Goal: Task Accomplishment & Management: Manage account settings

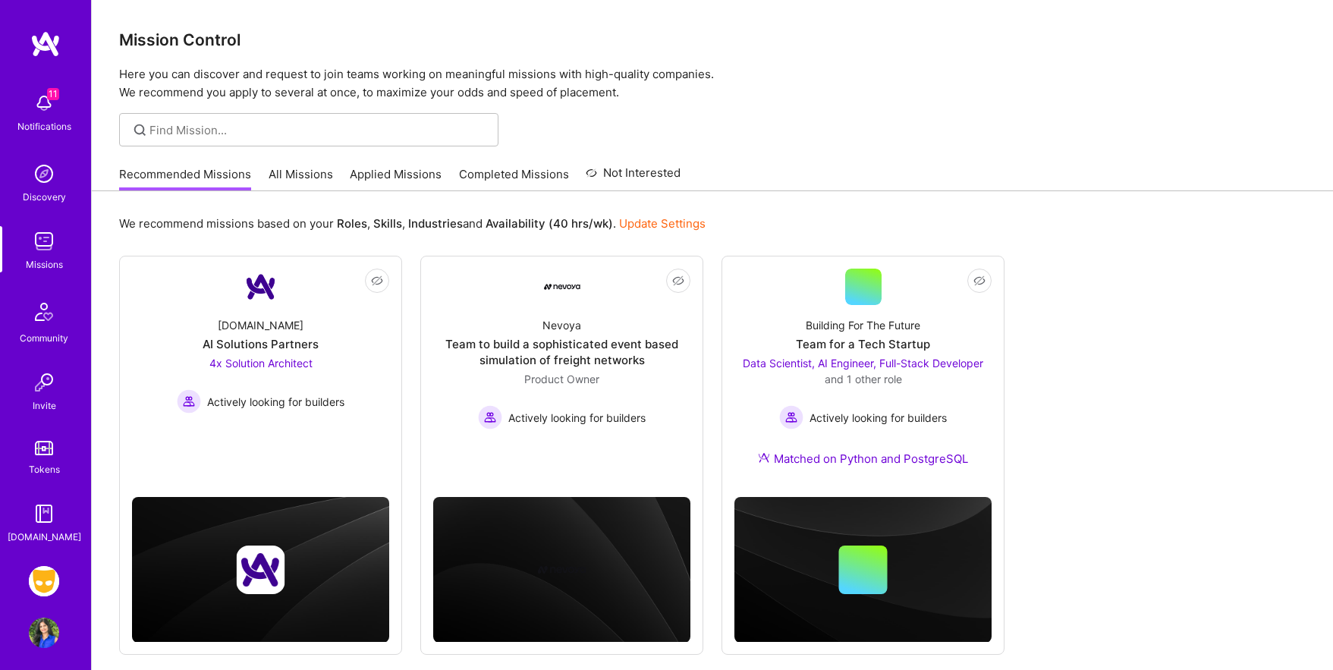
click at [305, 173] on link "All Missions" at bounding box center [301, 178] width 64 height 25
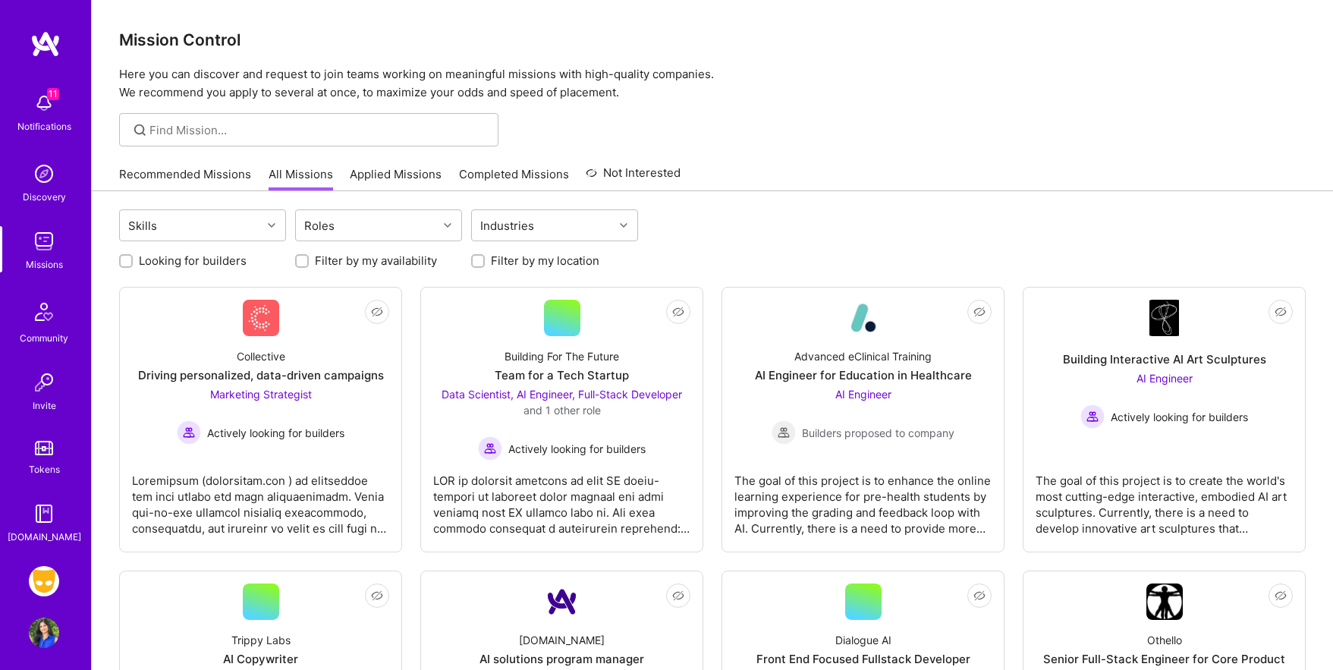
click at [523, 174] on link "Completed Missions" at bounding box center [514, 178] width 110 height 25
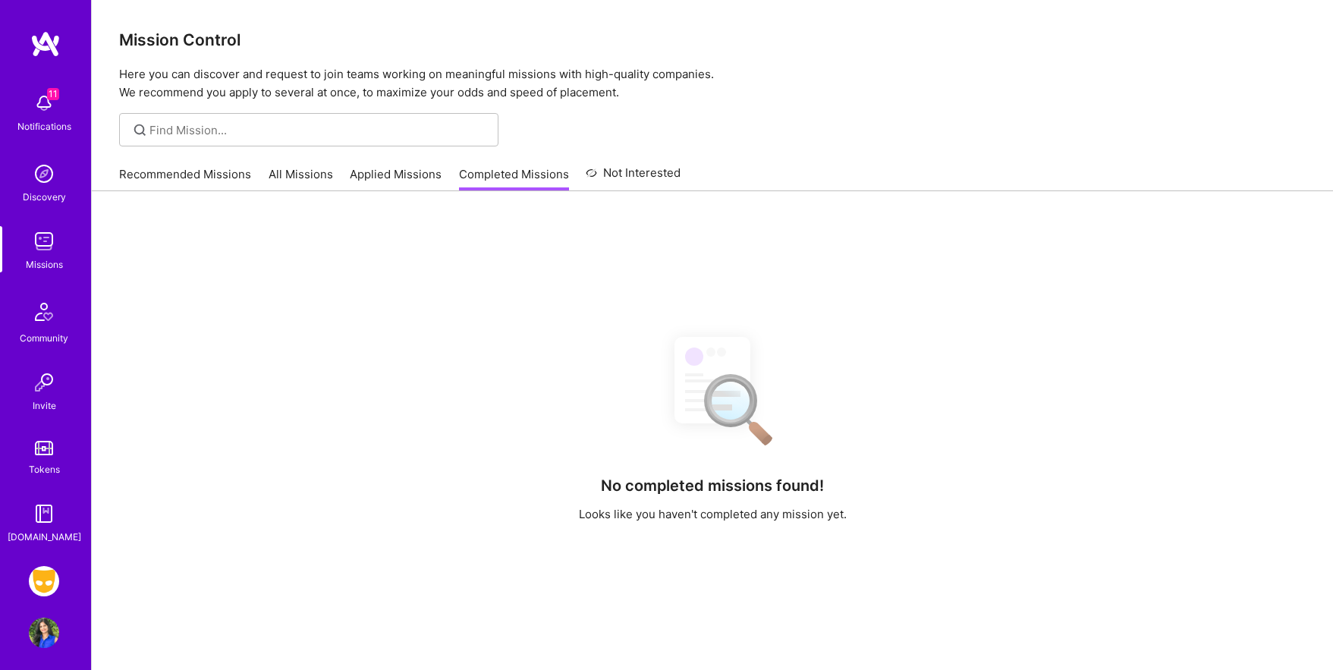
click at [300, 181] on link "All Missions" at bounding box center [301, 178] width 64 height 25
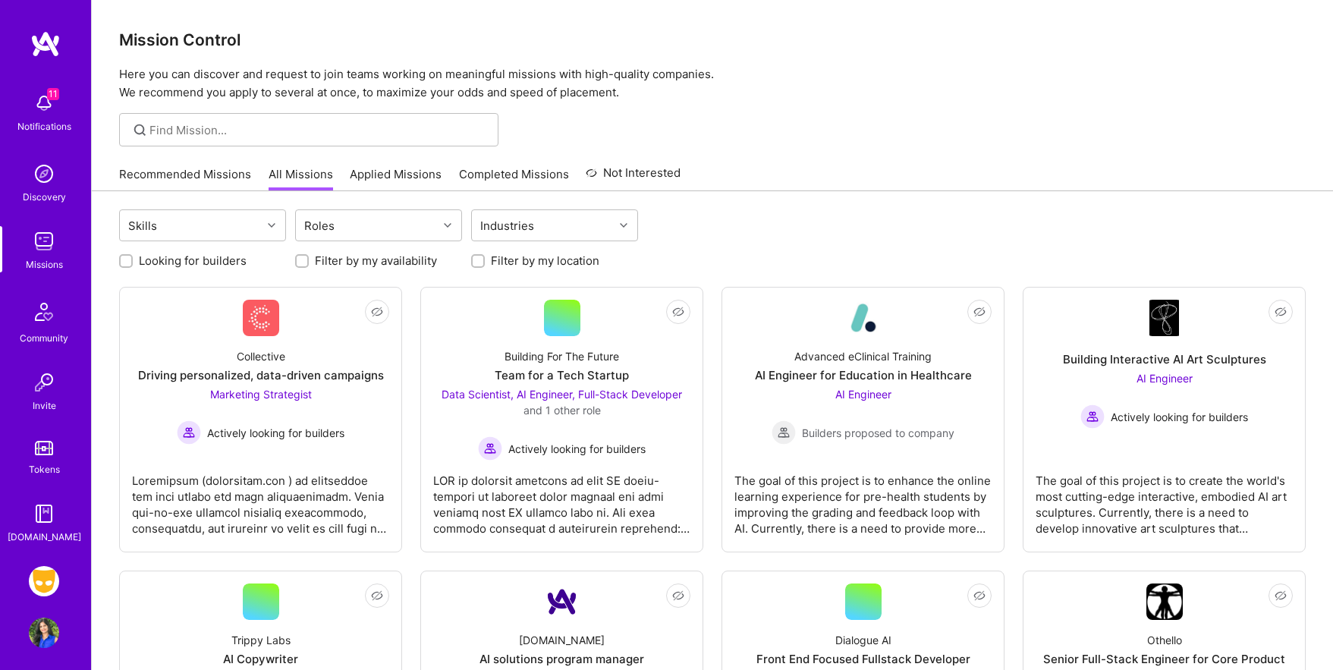
click at [381, 174] on link "Applied Missions" at bounding box center [396, 178] width 92 height 25
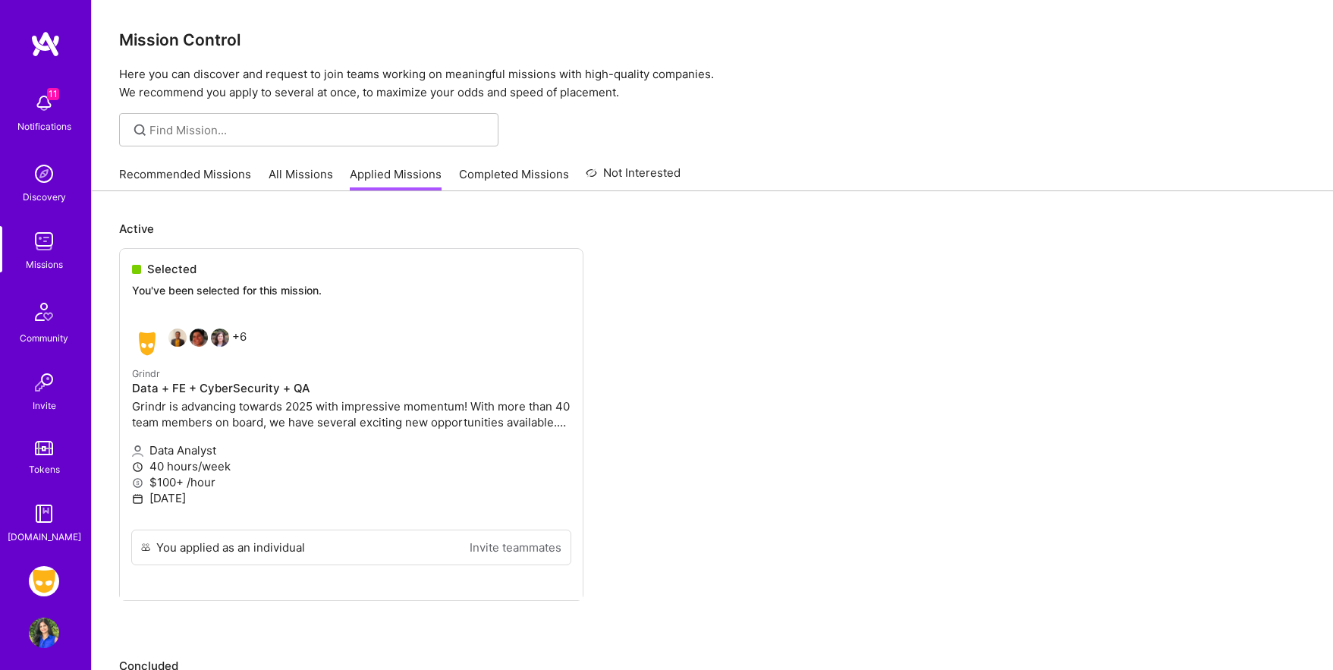
click at [43, 636] on img at bounding box center [44, 632] width 30 height 30
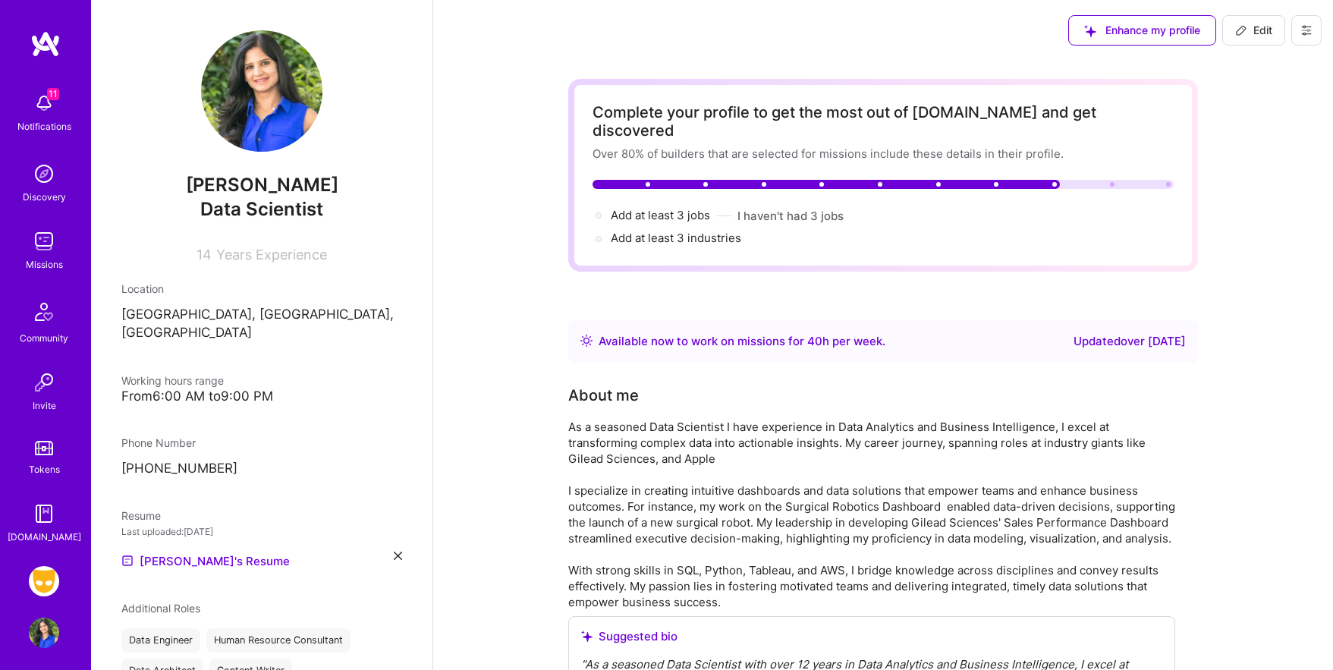
click at [55, 48] on img at bounding box center [45, 43] width 30 height 27
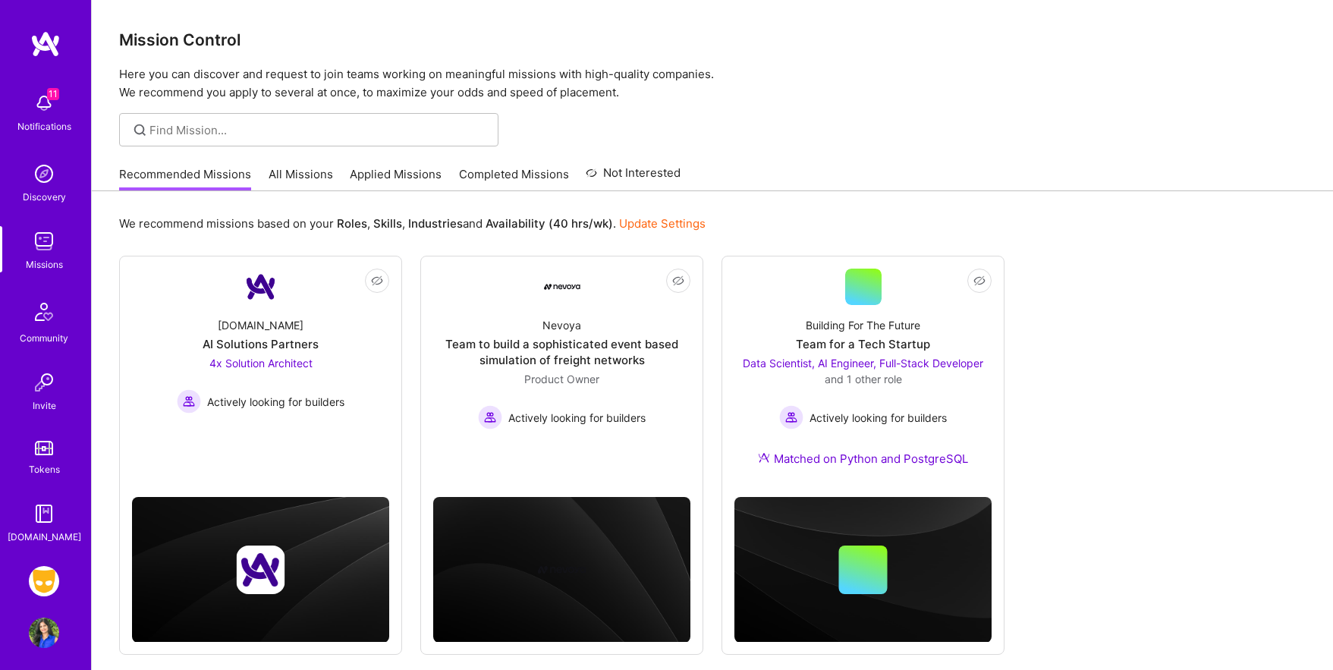
click at [46, 243] on img at bounding box center [44, 241] width 30 height 30
click at [39, 323] on img at bounding box center [44, 312] width 36 height 36
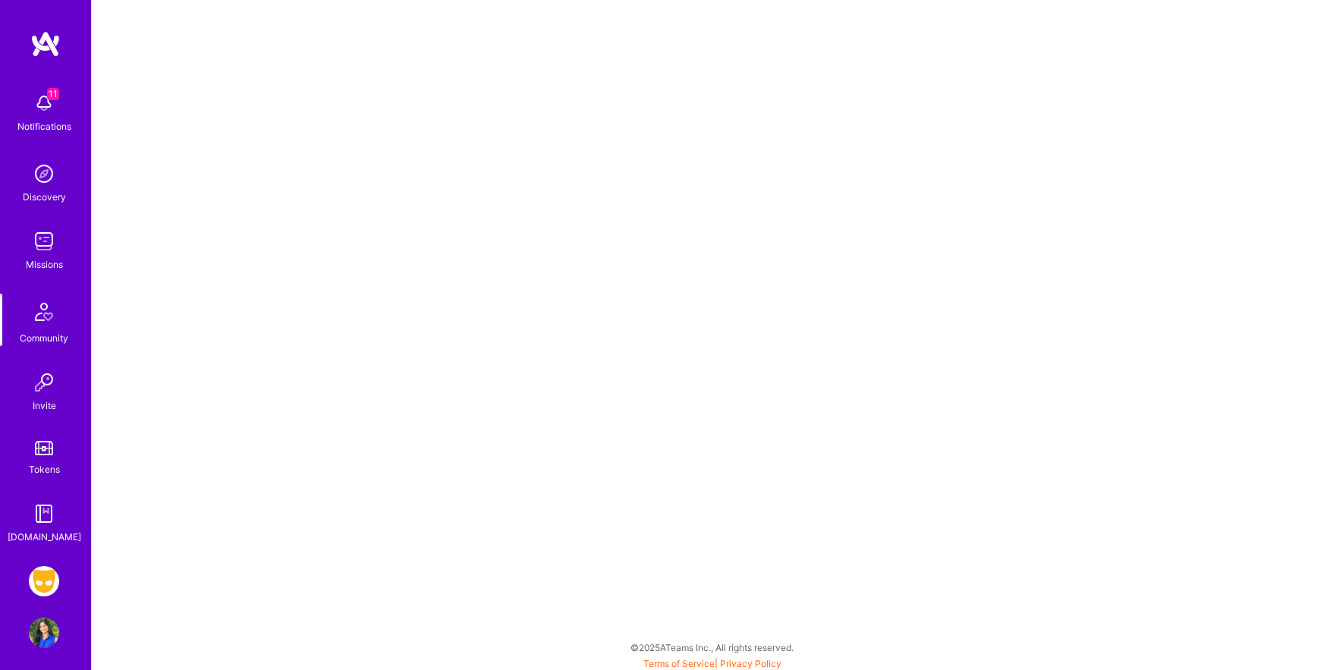
click at [48, 639] on img at bounding box center [44, 632] width 30 height 30
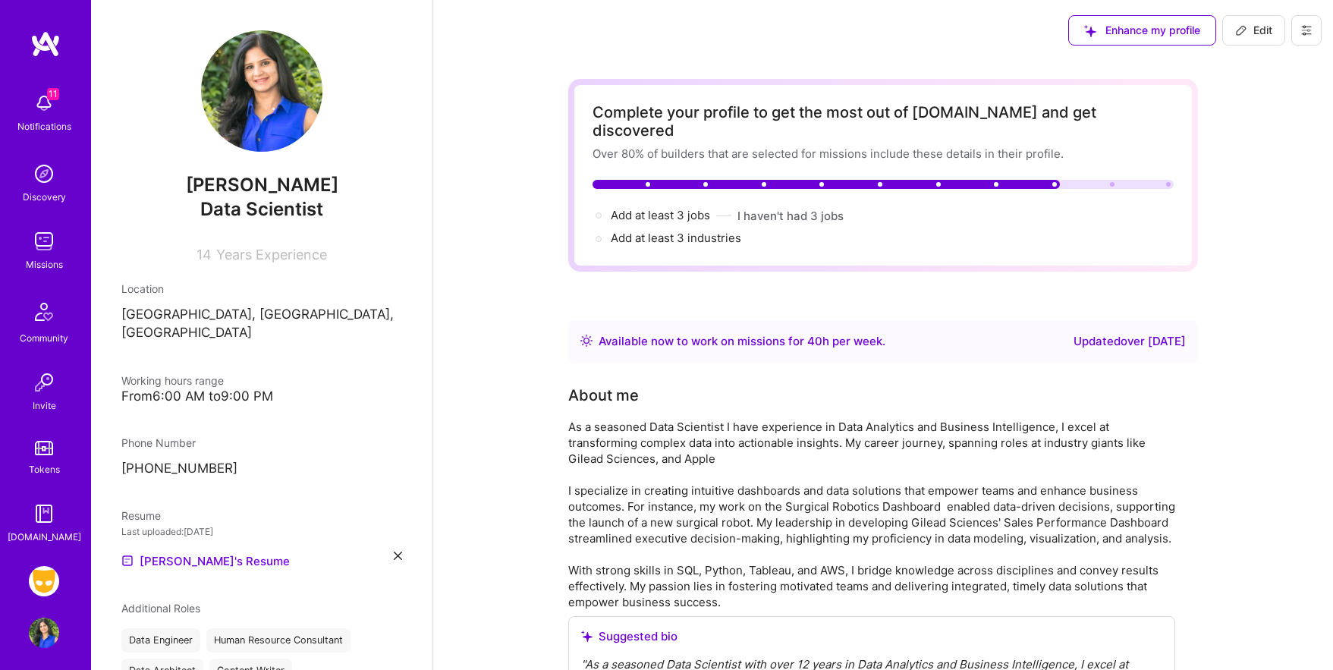
click at [1306, 25] on icon at bounding box center [1306, 30] width 12 height 12
click at [1286, 94] on button "Payment method" at bounding box center [1265, 103] width 114 height 39
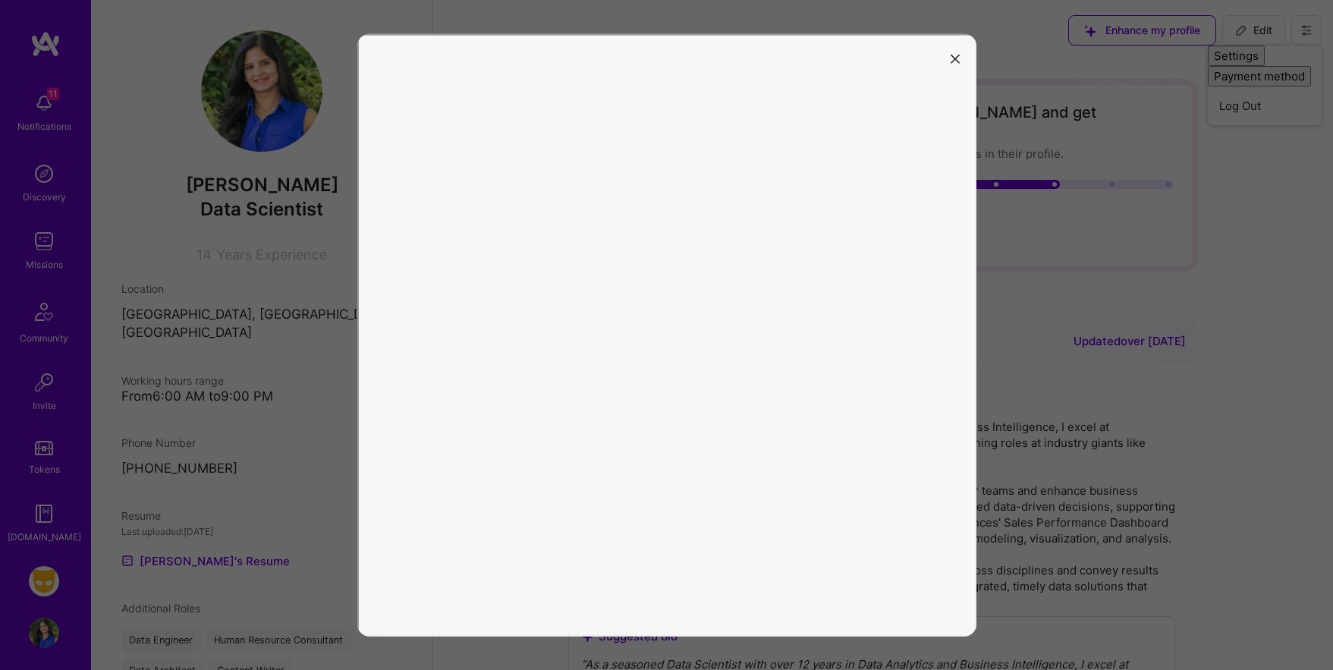
click at [953, 57] on icon "modal" at bounding box center [954, 59] width 9 height 9
